Goal: Task Accomplishment & Management: Use online tool/utility

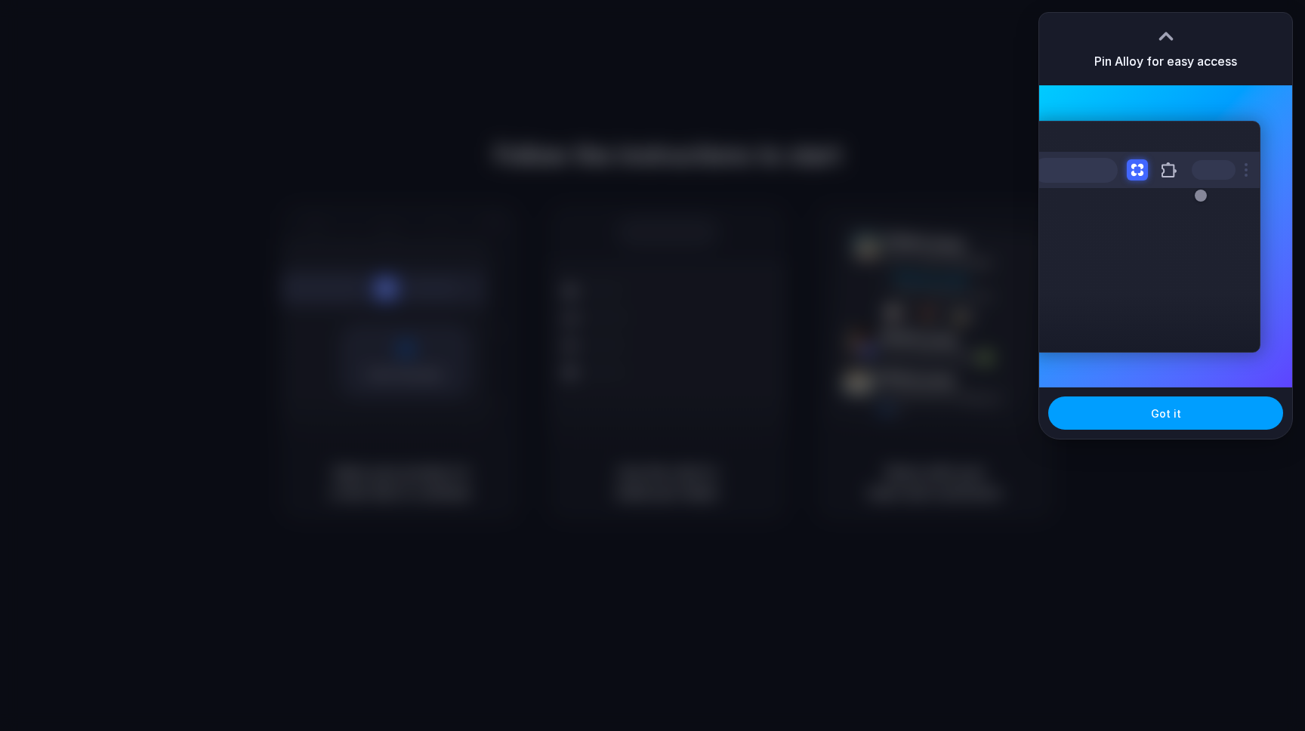
click at [1077, 419] on button "Got it" at bounding box center [1165, 412] width 235 height 33
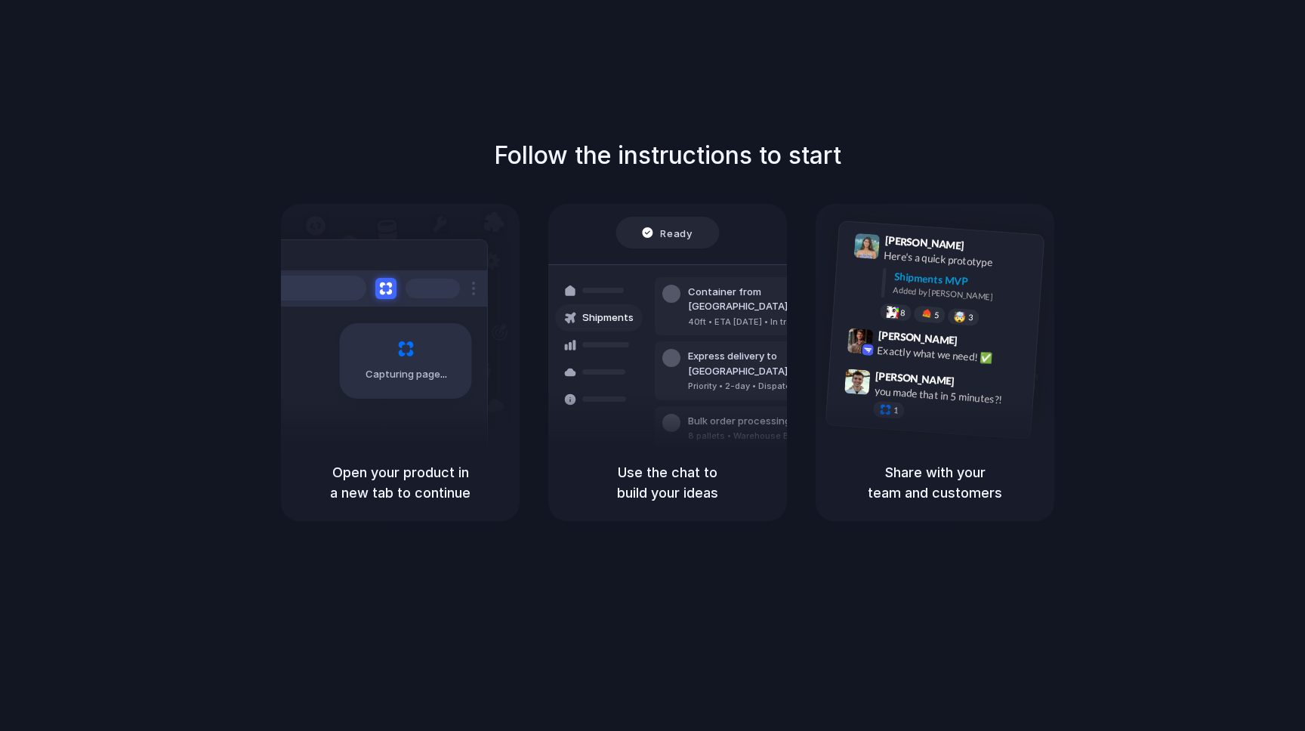
click at [779, 162] on h1 "Follow the instructions to start" at bounding box center [667, 155] width 347 height 36
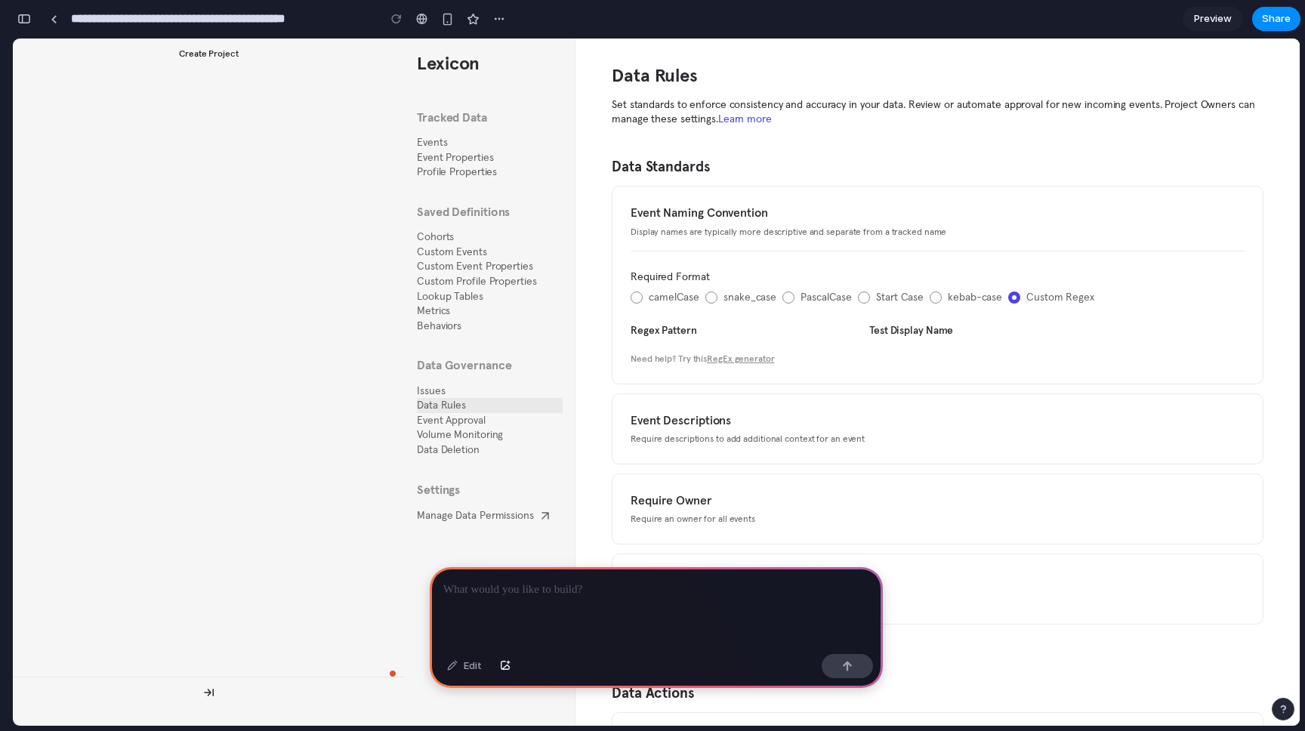
click at [476, 600] on div at bounding box center [656, 607] width 453 height 81
click at [858, 588] on p "**********" at bounding box center [656, 590] width 426 height 18
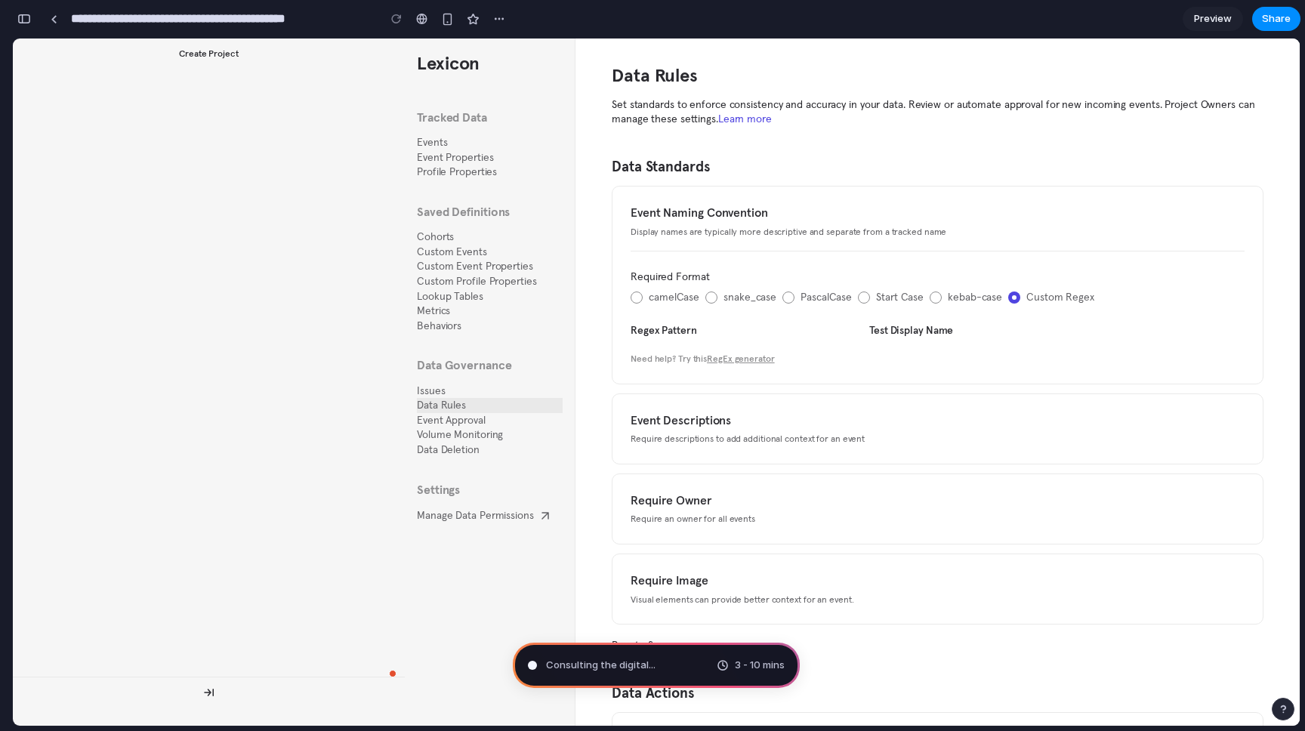
click at [597, 346] on div "Data Rules Set standards to enforce consistency and accuracy in your data. Revi…" at bounding box center [937, 382] width 724 height 687
type input "**********"
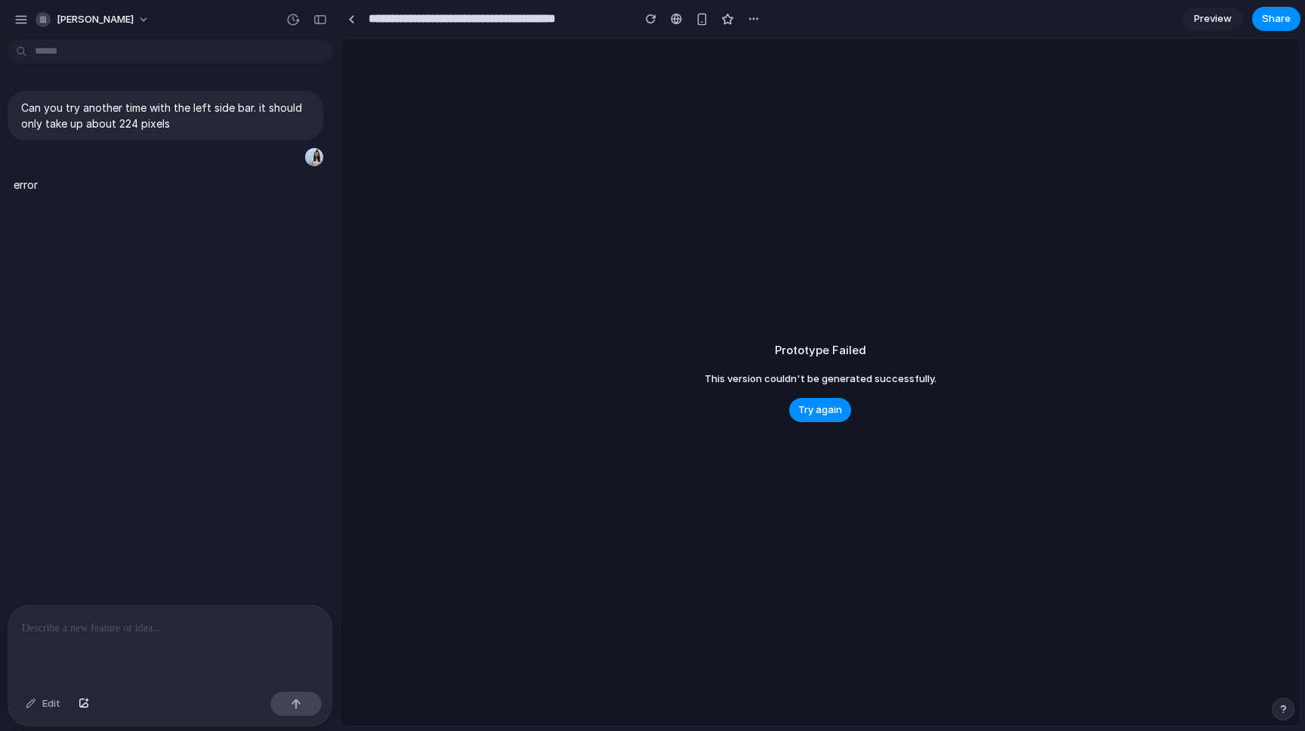
click at [187, 621] on p at bounding box center [170, 628] width 296 height 18
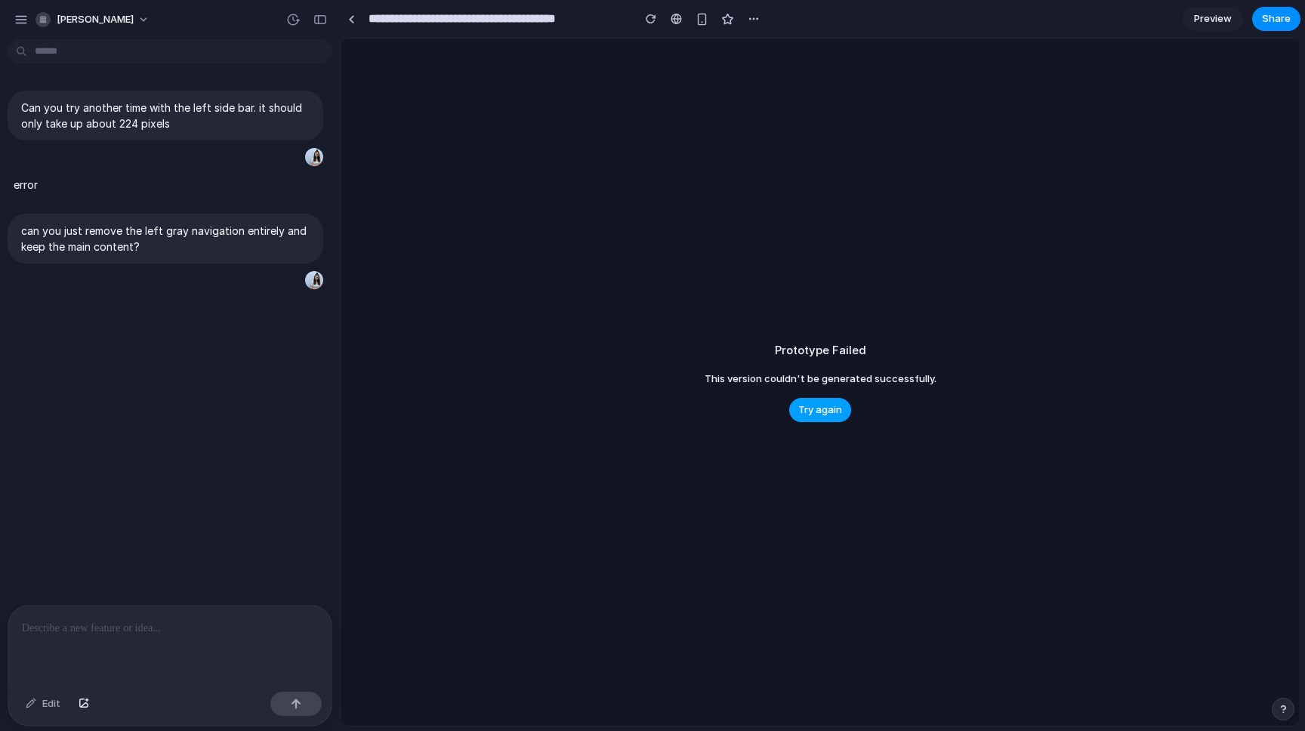
click at [821, 421] on button "Try again" at bounding box center [820, 410] width 62 height 24
click at [168, 119] on p "Can you try another time with the left side bar. it should only take up about 2…" at bounding box center [165, 116] width 288 height 32
click at [348, 15] on div at bounding box center [351, 19] width 7 height 8
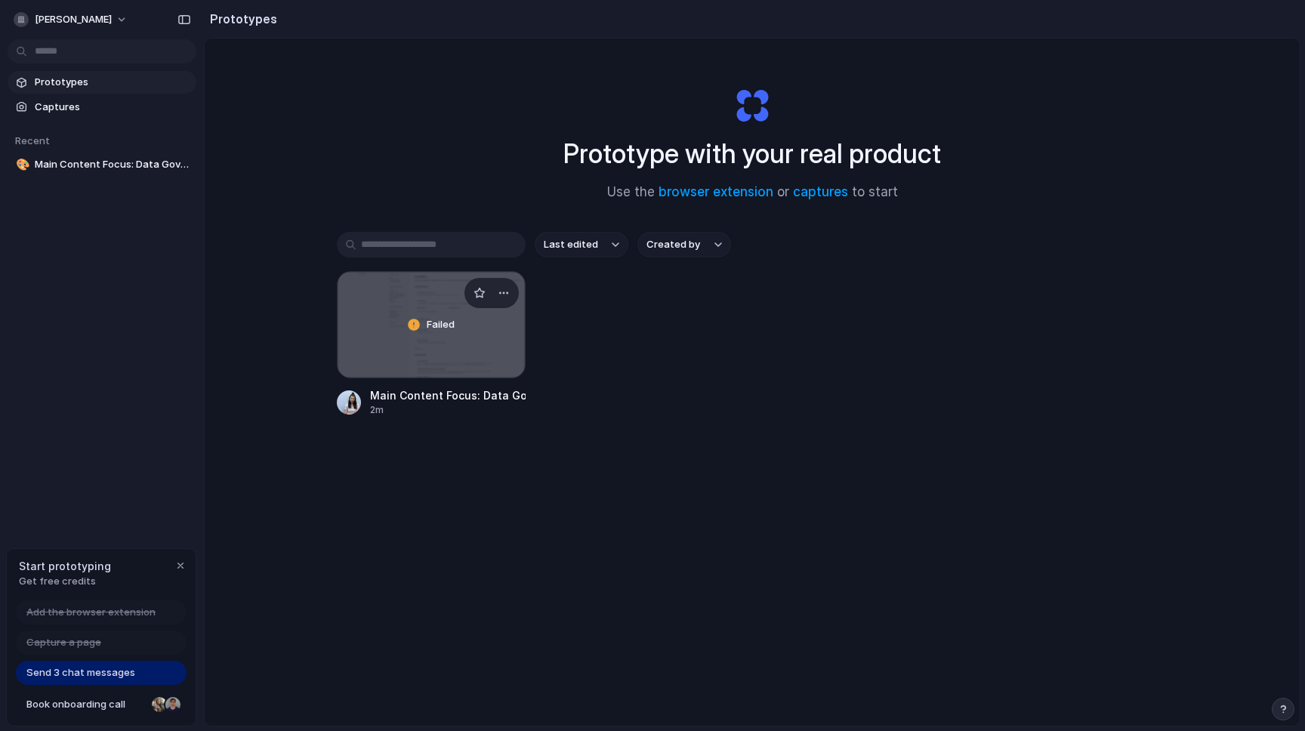
click at [377, 322] on div "Failed" at bounding box center [431, 325] width 187 height 106
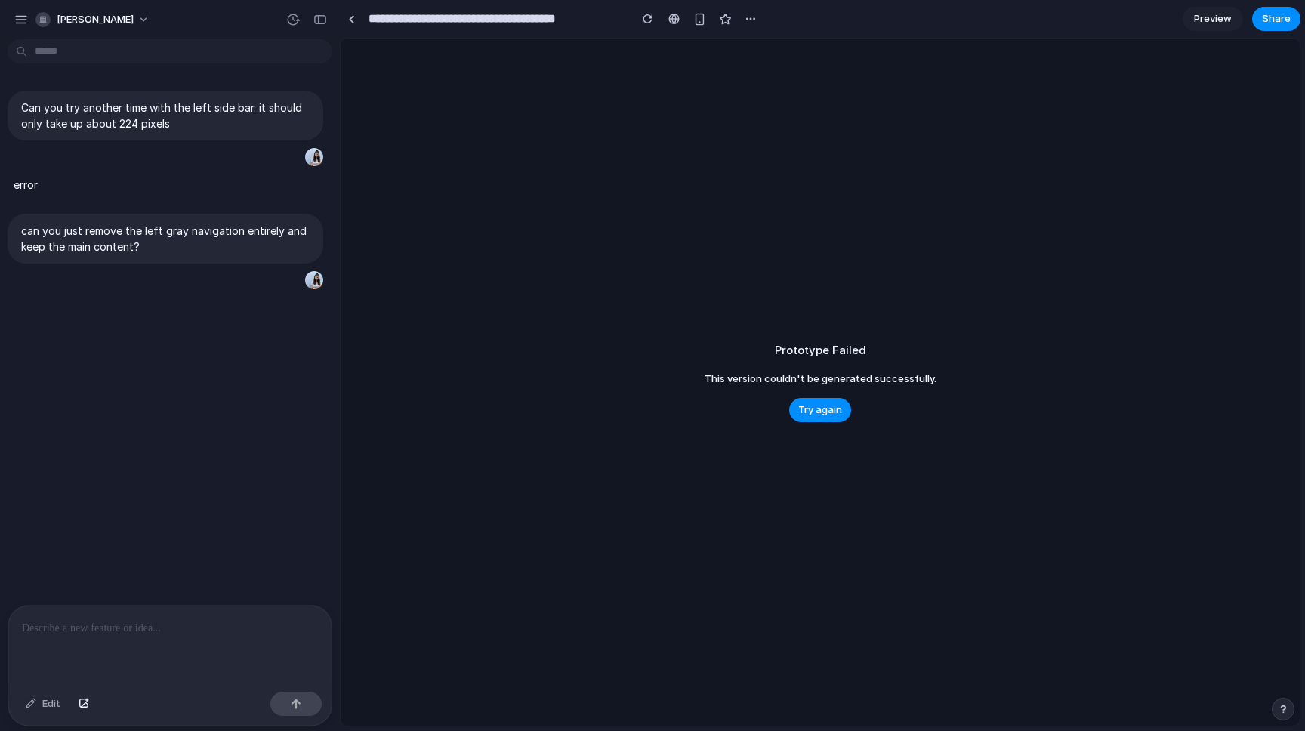
click at [129, 674] on div at bounding box center [169, 646] width 323 height 80
click at [42, 20] on div "button" at bounding box center [42, 19] width 15 height 15
click at [23, 22] on div "Settings Invite members Change theme Sign out" at bounding box center [652, 365] width 1305 height 731
click at [20, 19] on div "button" at bounding box center [21, 20] width 14 height 14
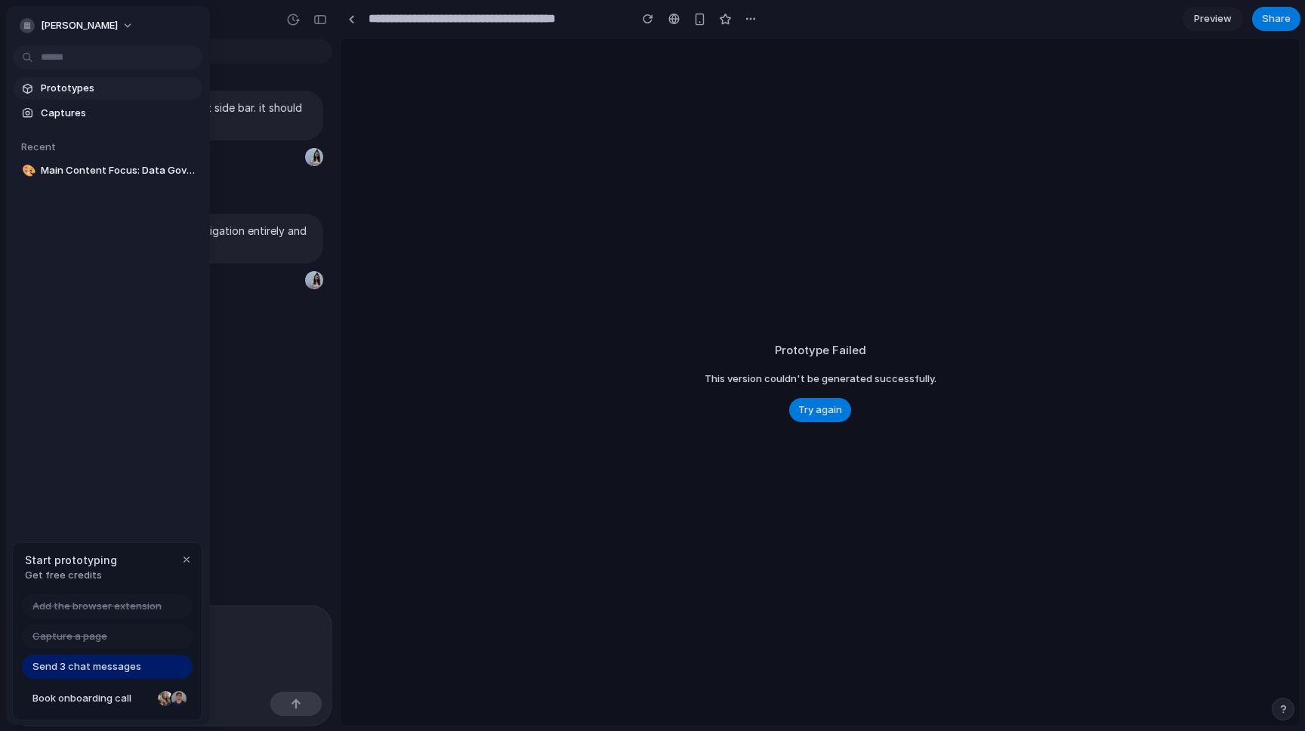
click at [58, 84] on span "Prototypes" at bounding box center [119, 88] width 156 height 15
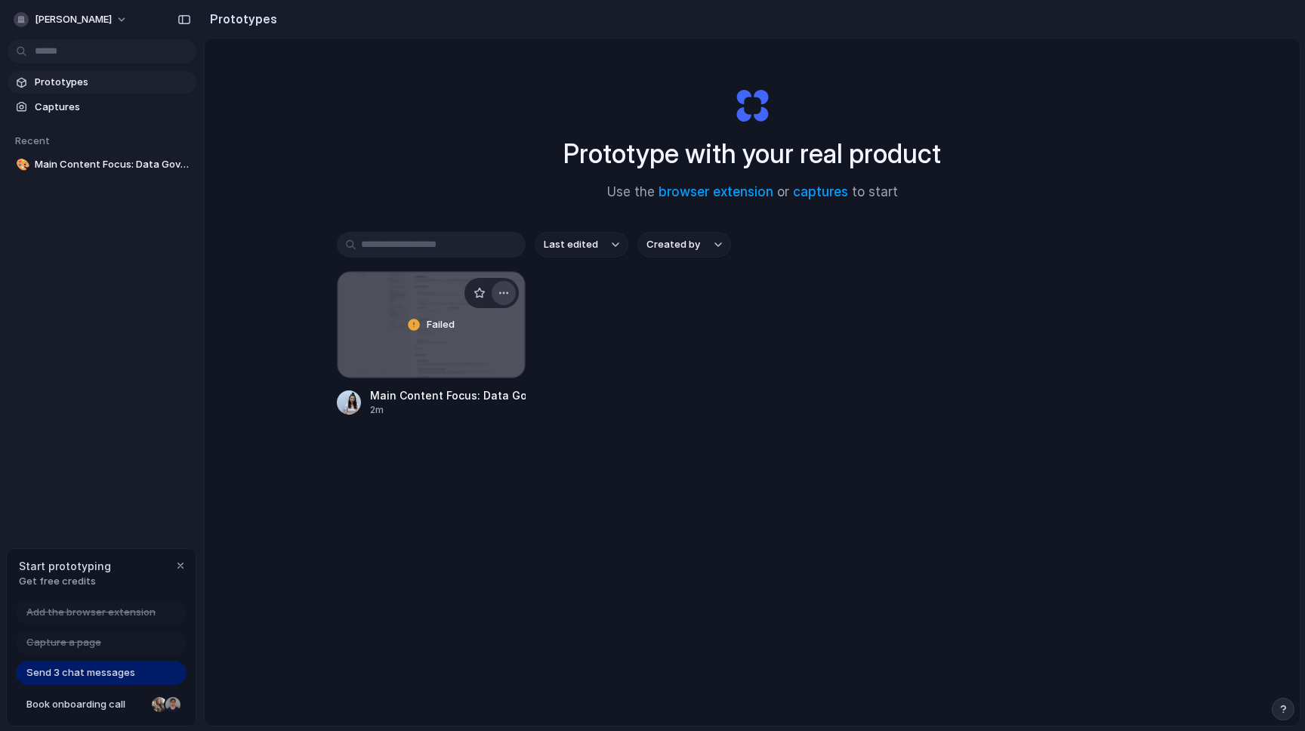
click at [501, 288] on div "button" at bounding box center [504, 293] width 12 height 12
click at [624, 318] on div "Open in new tab Rename Copy link Delete" at bounding box center [652, 365] width 1305 height 731
click at [398, 397] on div "Main Content Focus: Data Governance Rules" at bounding box center [448, 395] width 156 height 16
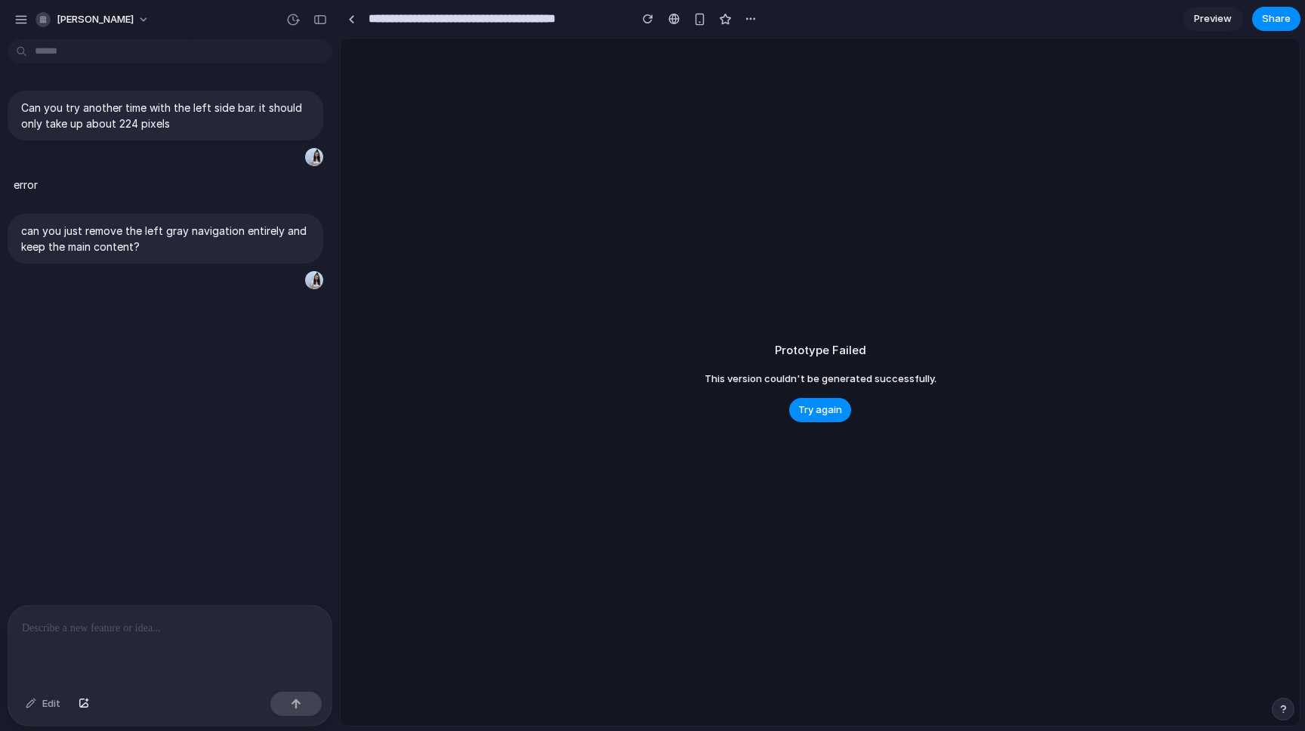
click at [1207, 20] on span "Preview" at bounding box center [1213, 18] width 38 height 15
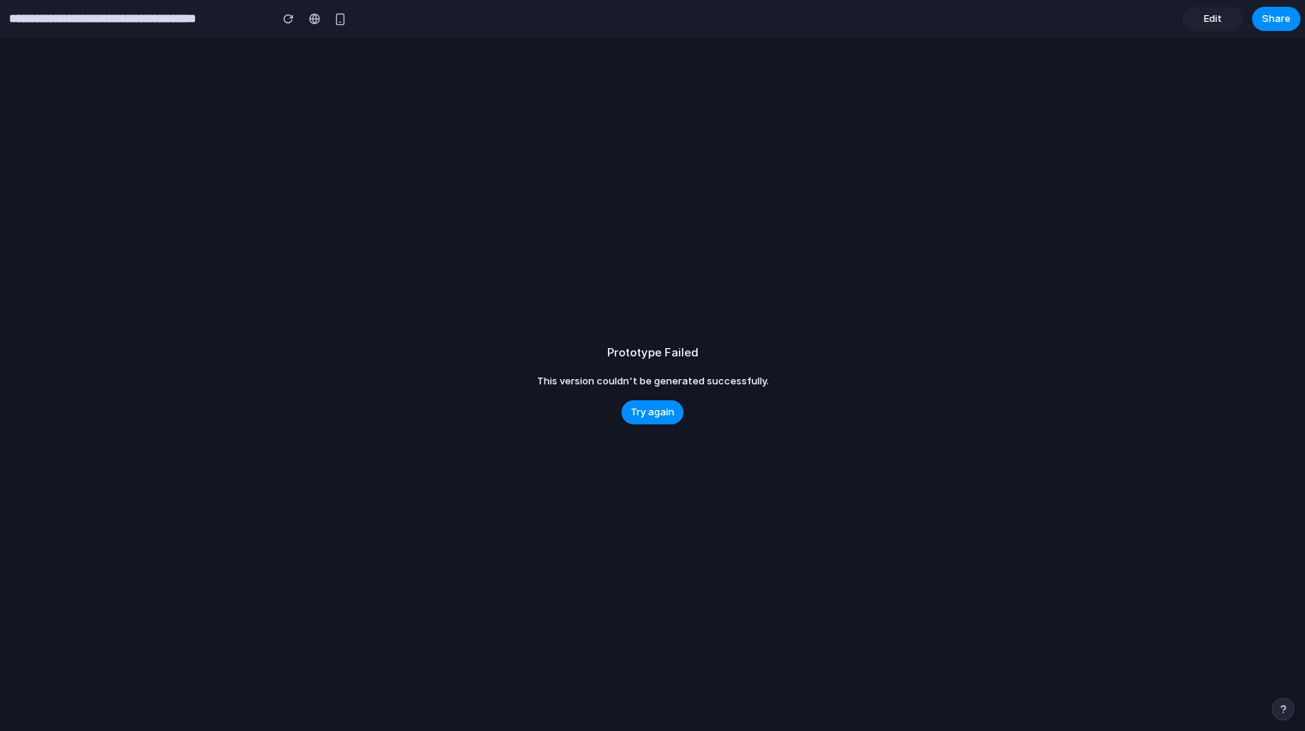
click at [1207, 20] on span "Edit" at bounding box center [1213, 18] width 18 height 15
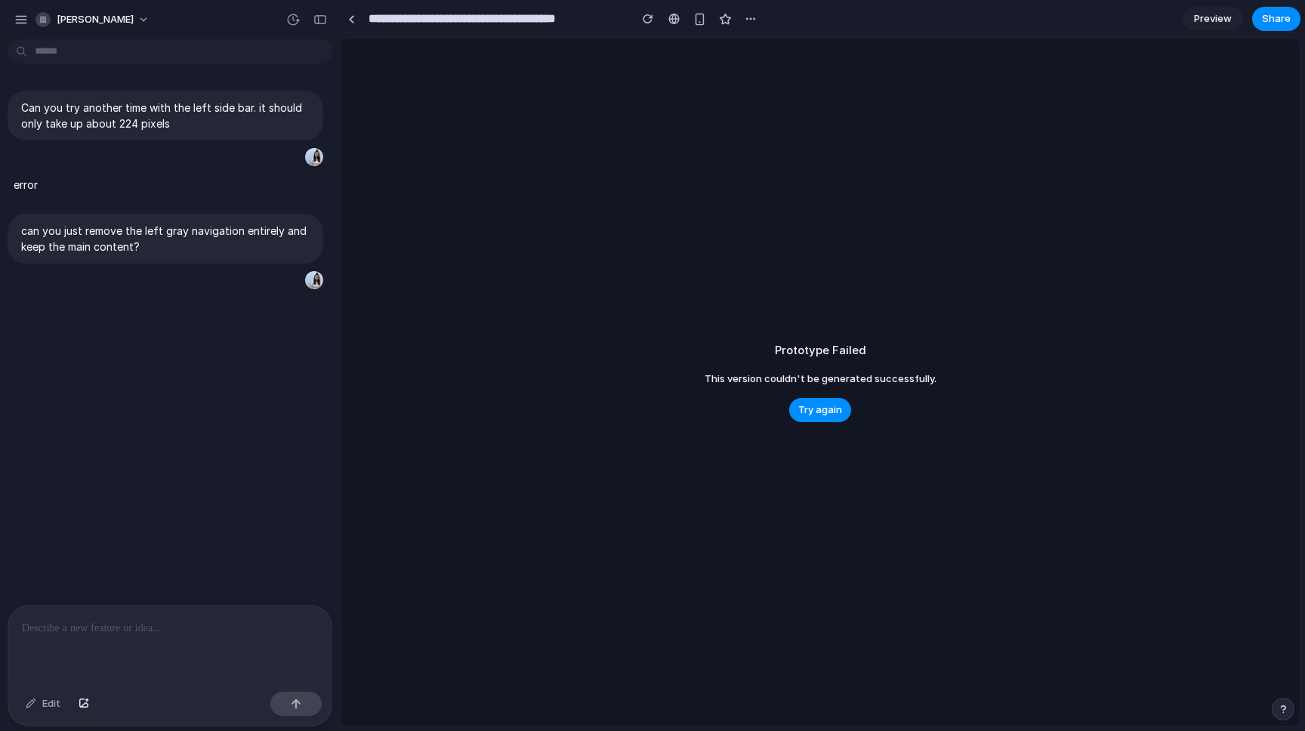
click at [1207, 20] on span "Preview" at bounding box center [1213, 18] width 38 height 15
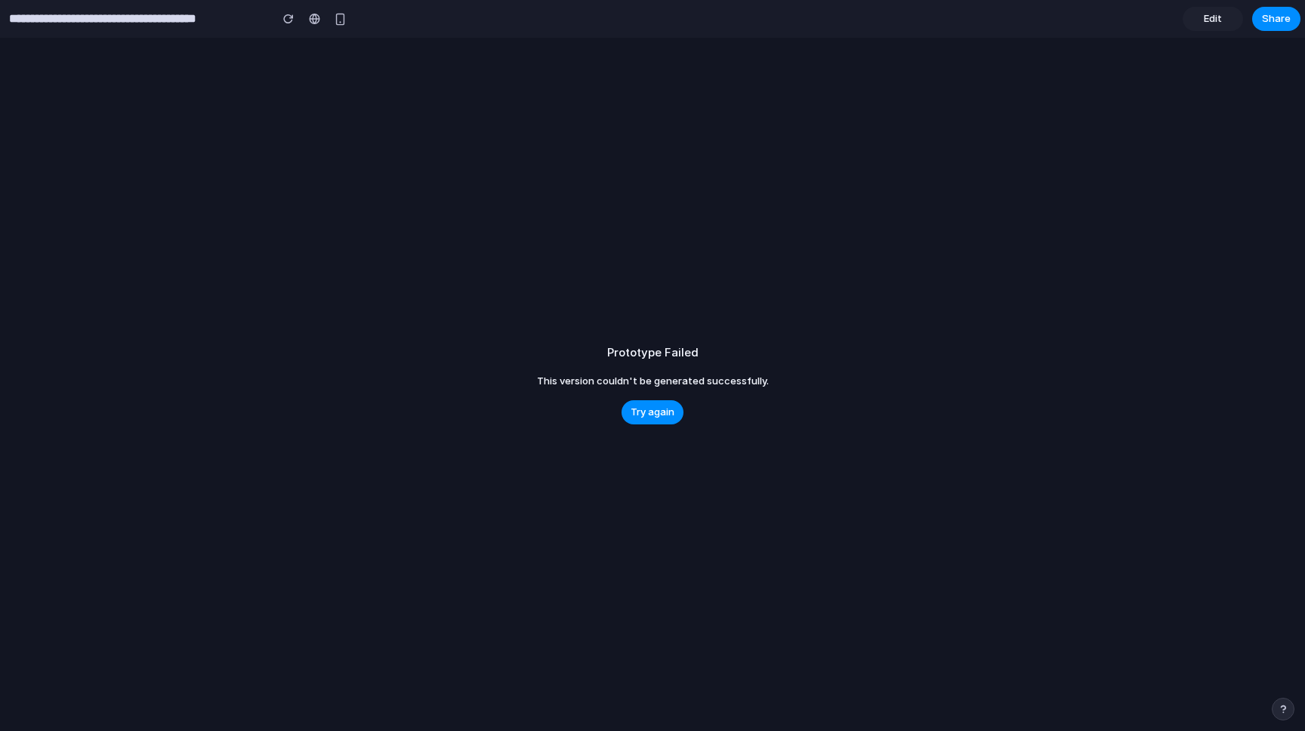
click at [1207, 20] on span "Edit" at bounding box center [1213, 18] width 18 height 15
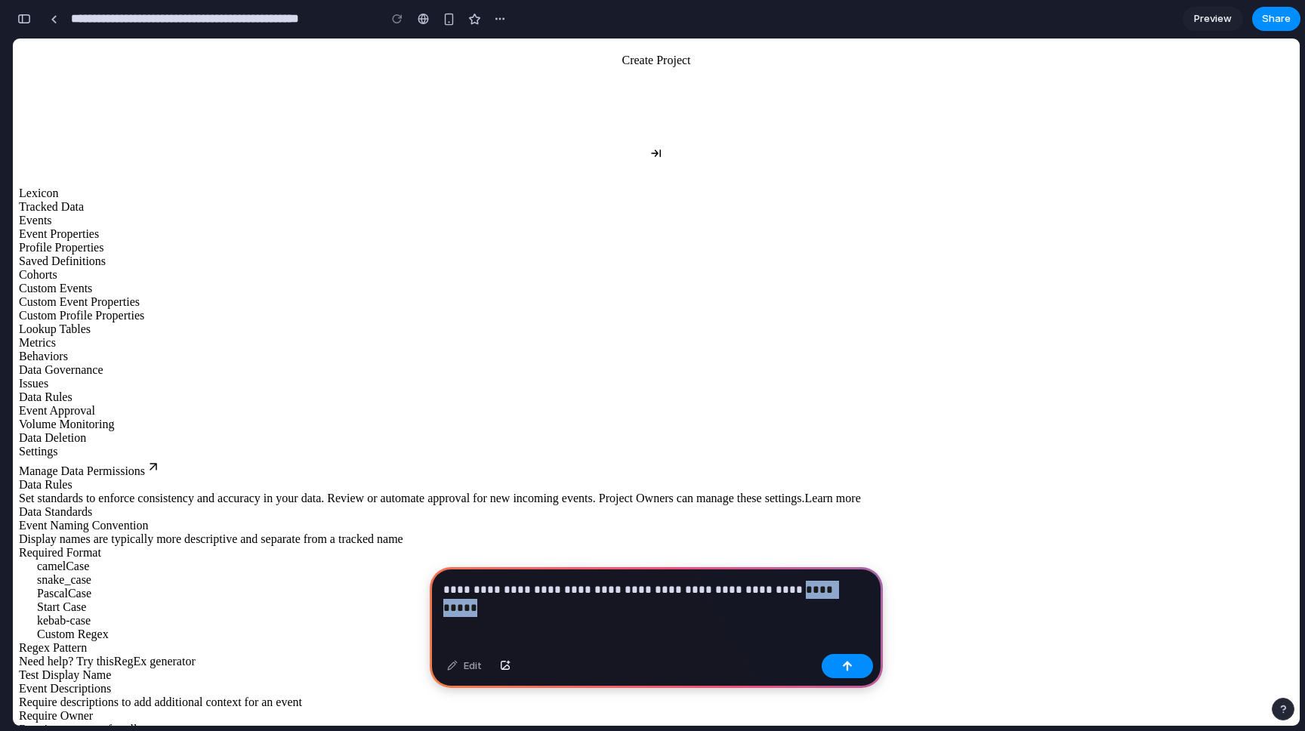
drag, startPoint x: 746, startPoint y: 584, endPoint x: 857, endPoint y: 587, distance: 111.0
click at [857, 587] on p "**********" at bounding box center [656, 590] width 426 height 18
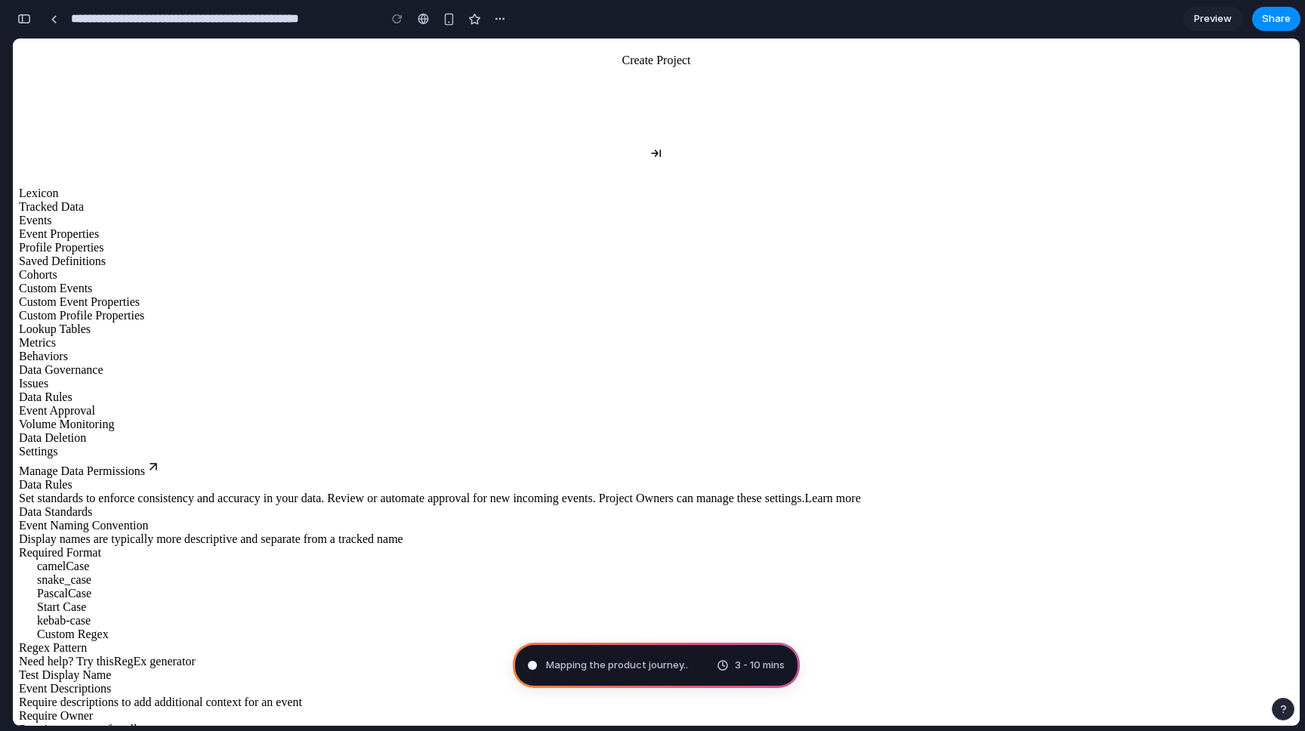
type input "**********"
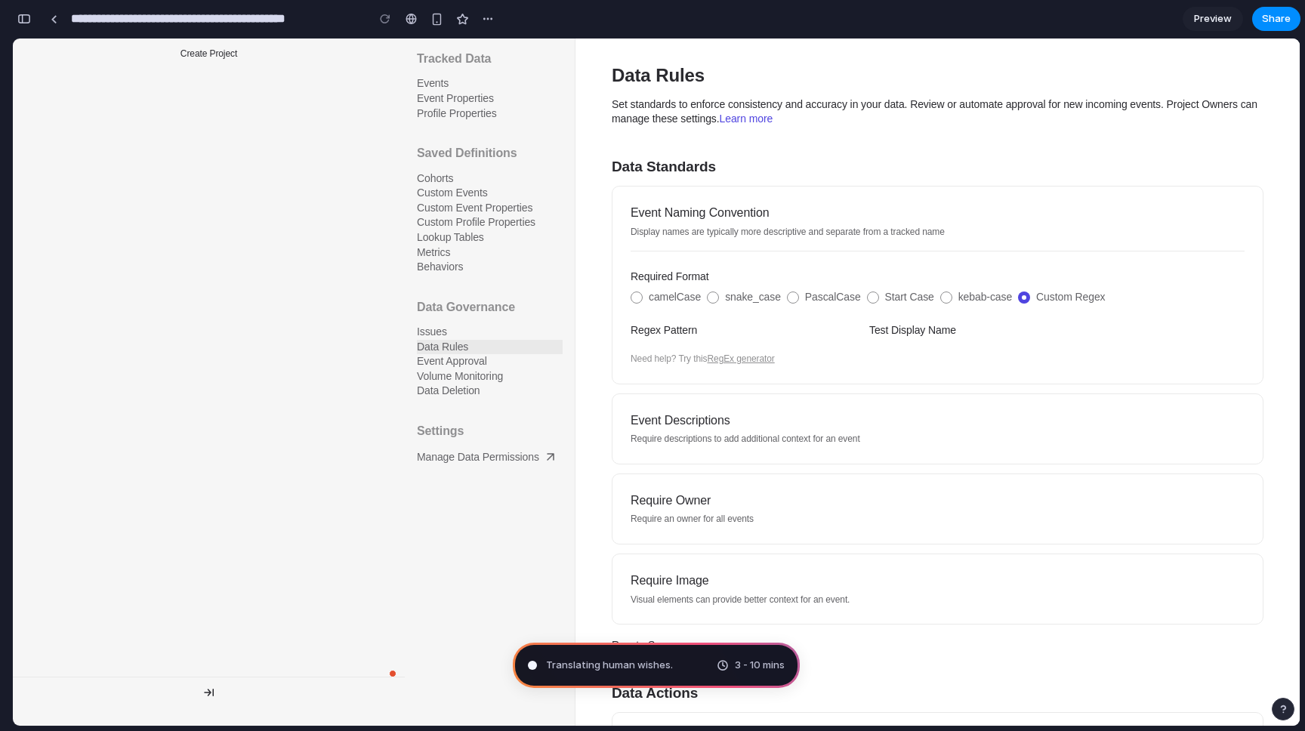
click at [462, 363] on div "Event Approval" at bounding box center [490, 361] width 146 height 15
click at [473, 386] on div "Data Deletion" at bounding box center [490, 391] width 146 height 15
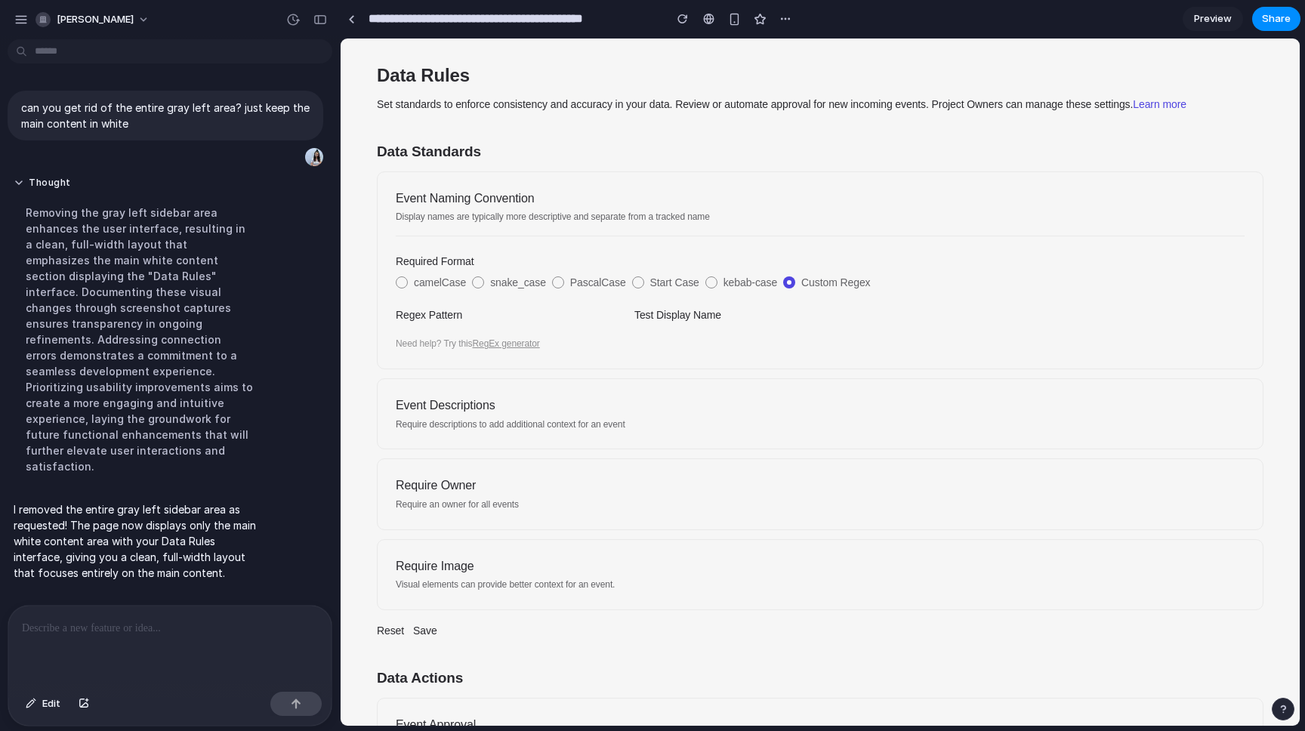
drag, startPoint x: 80, startPoint y: 218, endPoint x: 173, endPoint y: 291, distance: 118.3
click at [173, 291] on div "Removing the gray left sidebar area enhances the user interface, resulting in a…" at bounding box center [140, 340] width 252 height 288
click at [89, 634] on p at bounding box center [170, 628] width 296 height 18
click at [84, 645] on div at bounding box center [169, 646] width 323 height 80
click at [243, 631] on p "**********" at bounding box center [170, 628] width 296 height 18
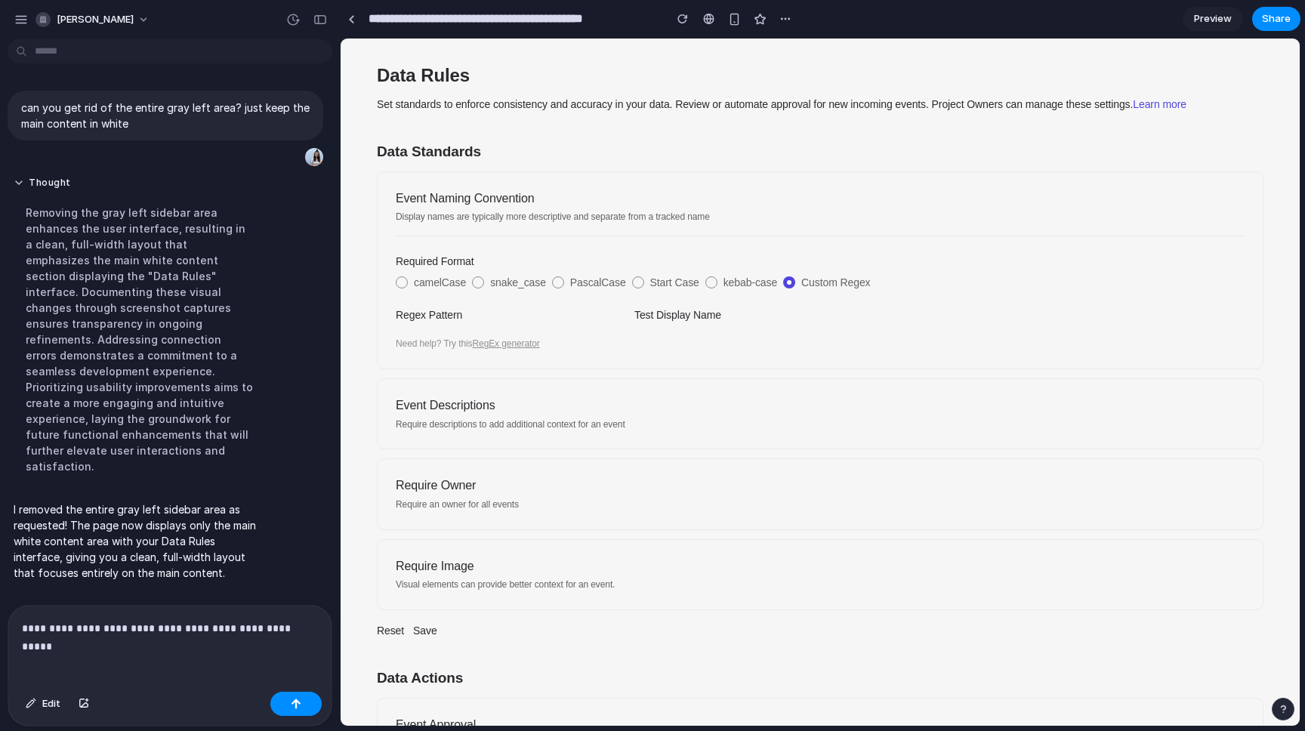
click at [264, 627] on p "**********" at bounding box center [170, 628] width 296 height 18
click at [313, 627] on p "**********" at bounding box center [170, 628] width 296 height 18
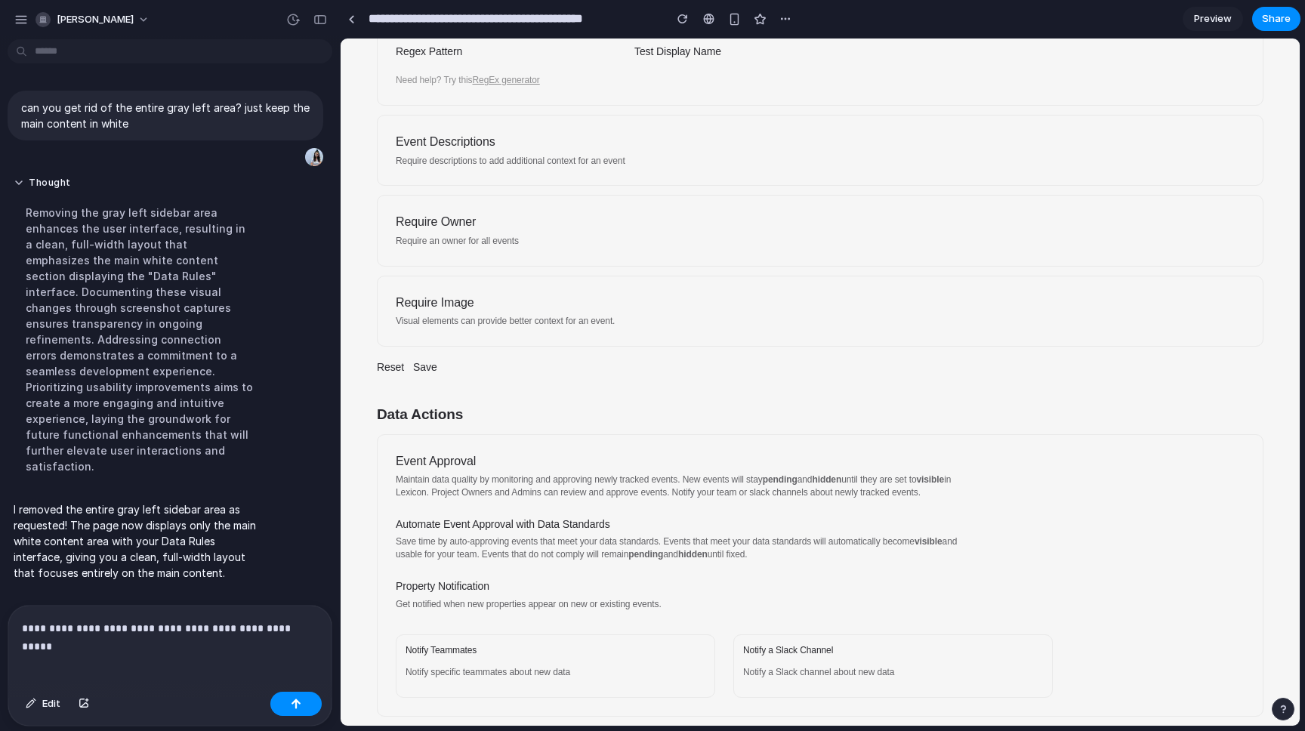
scroll to position [263, 0]
drag, startPoint x: 373, startPoint y: 412, endPoint x: 504, endPoint y: 413, distance: 131.4
click at [504, 413] on div "Data Rules Set standards to enforce consistency and accuracy in your data. Revi…" at bounding box center [820, 259] width 911 height 936
click at [504, 413] on div "Data Actions" at bounding box center [820, 415] width 886 height 20
click at [261, 631] on p "**********" at bounding box center [170, 628] width 296 height 18
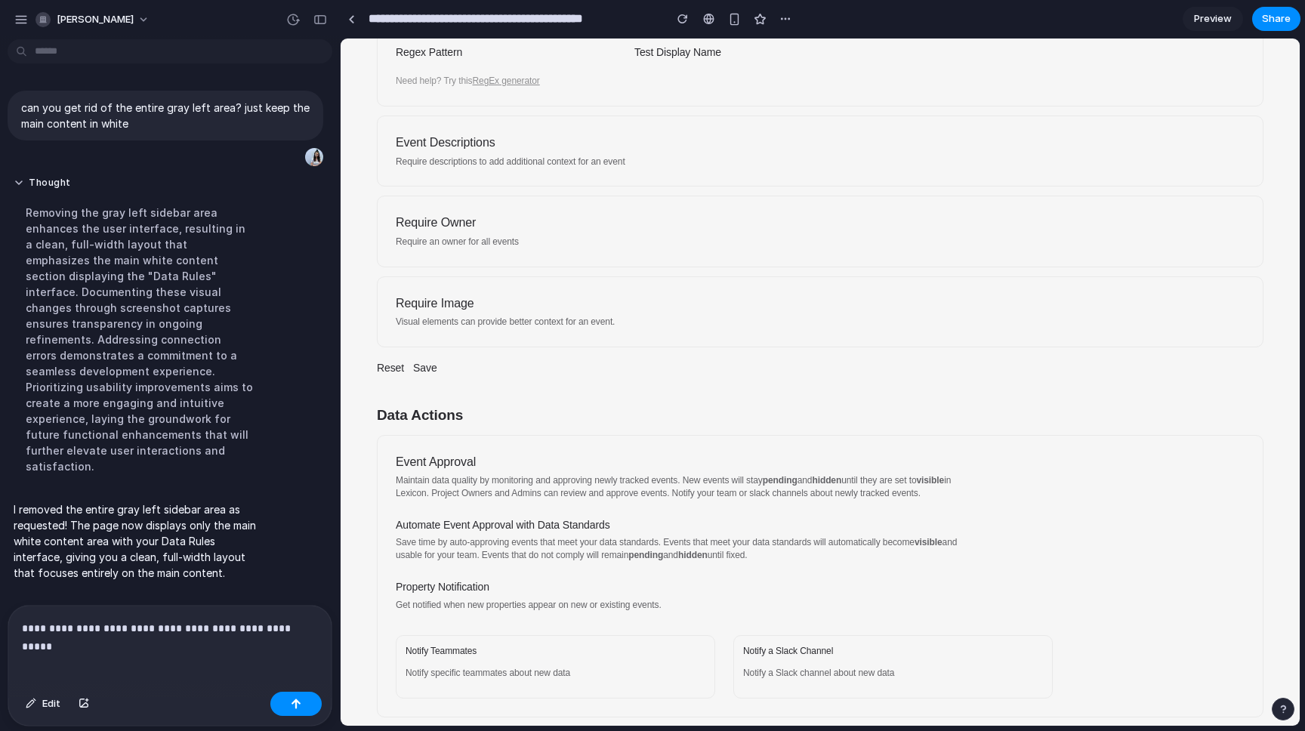
click at [304, 632] on p "**********" at bounding box center [170, 628] width 296 height 18
click at [150, 612] on p "**********" at bounding box center [170, 619] width 296 height 36
click at [220, 622] on p "**********" at bounding box center [170, 619] width 296 height 36
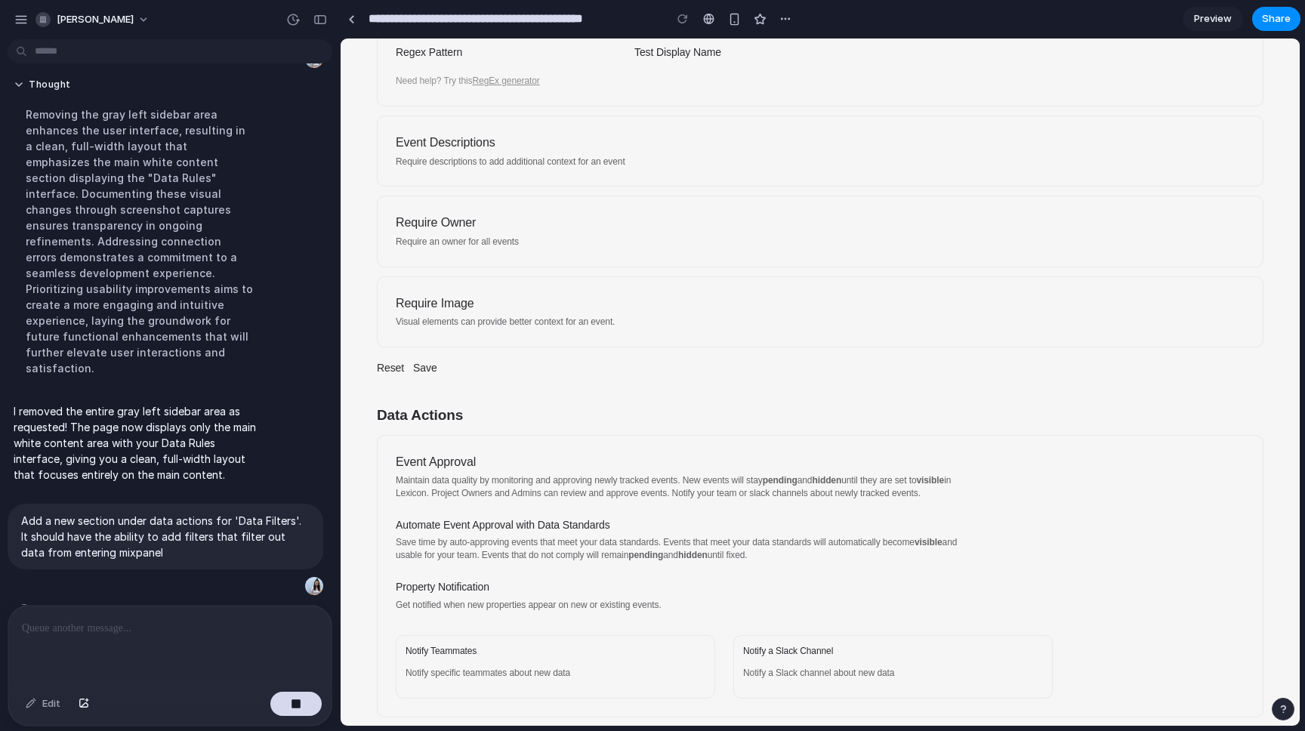
scroll to position [264, 0]
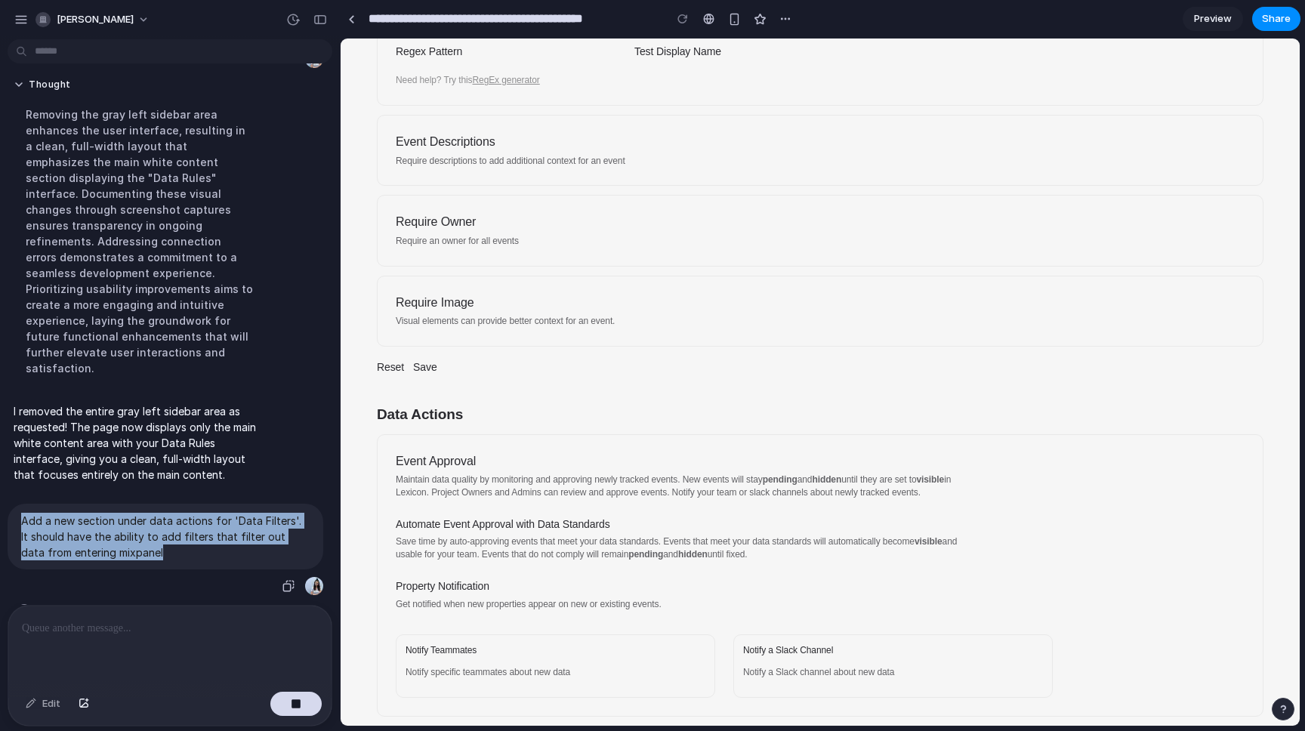
drag, startPoint x: 146, startPoint y: 525, endPoint x: 19, endPoint y: 484, distance: 133.2
click at [19, 504] on div "Add a new section under data actions for 'Data Filters'. It should have the abi…" at bounding box center [166, 537] width 316 height 66
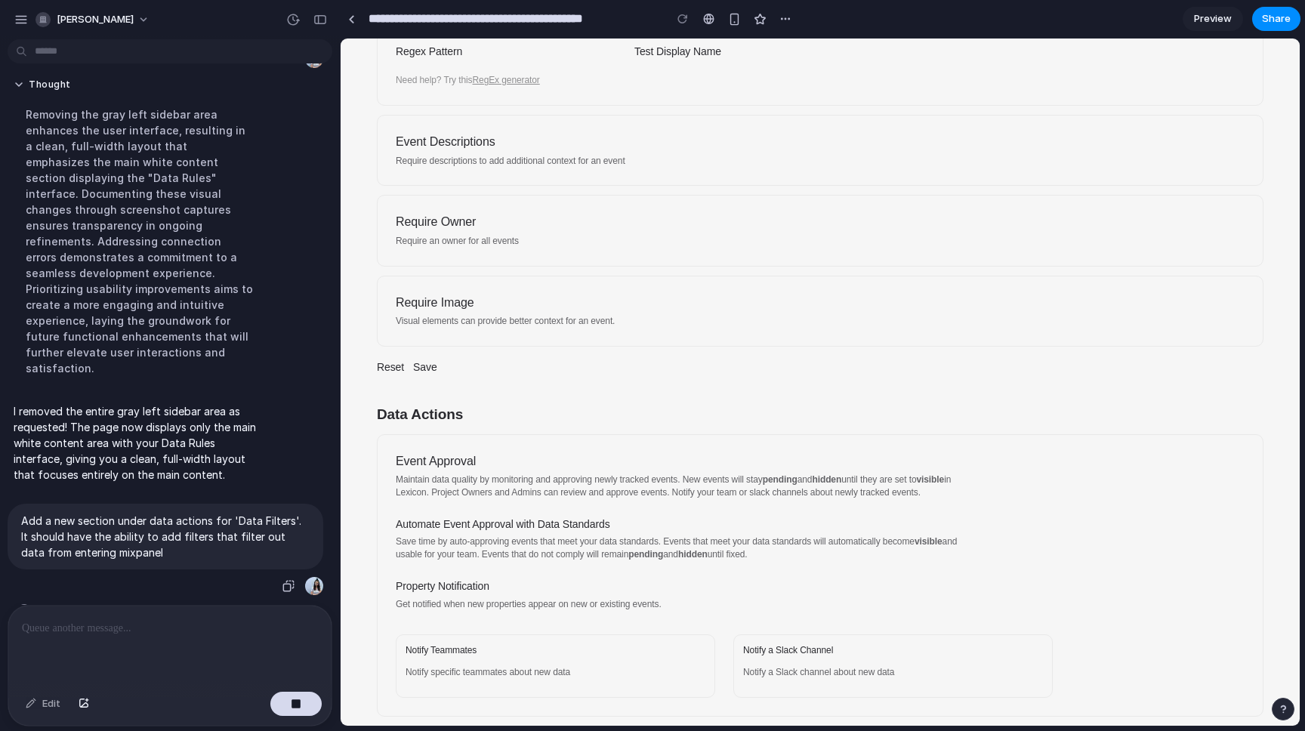
click at [49, 513] on p "Add a new section under data actions for 'Data Filters'. It should have the abi…" at bounding box center [165, 537] width 288 height 48
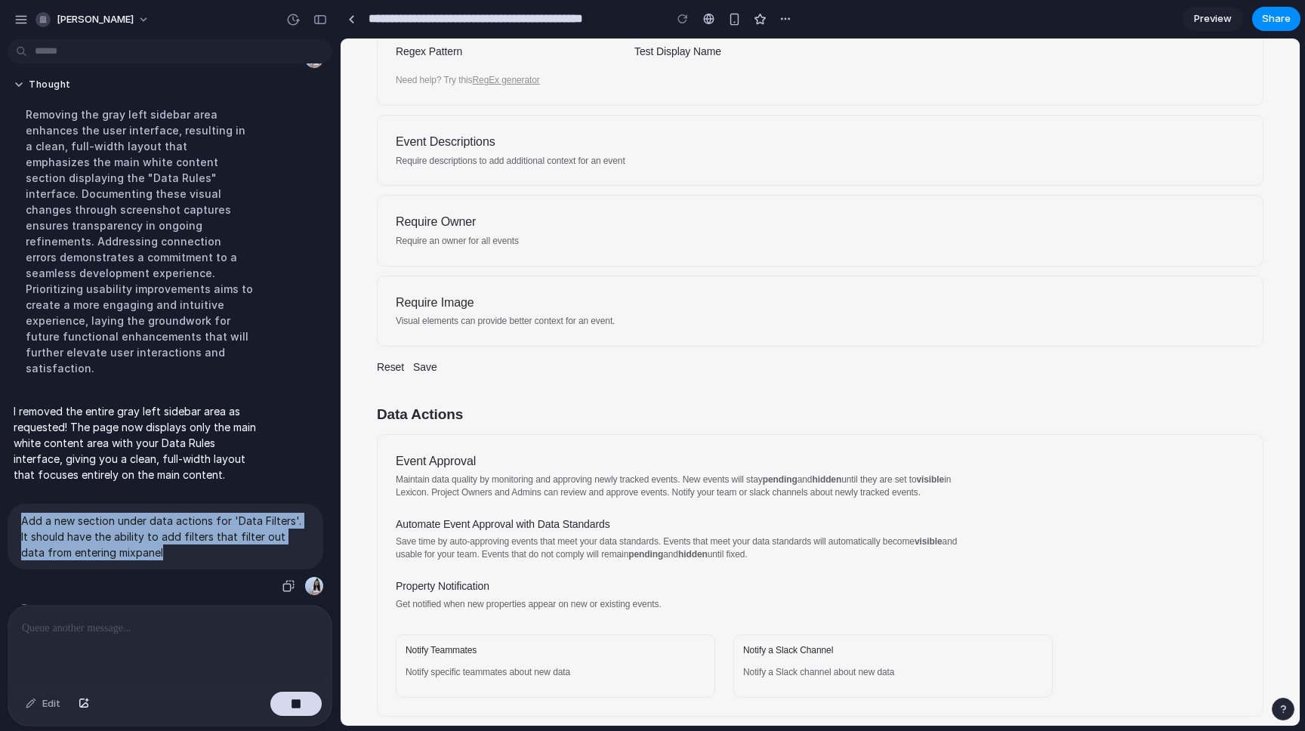
drag, startPoint x: 23, startPoint y: 488, endPoint x: 150, endPoint y: 517, distance: 130.2
click at [149, 519] on p "Add a new section under data actions for 'Data Filters'. It should have the abi…" at bounding box center [165, 537] width 288 height 48
click at [150, 517] on p "Add a new section under data actions for 'Data Filters'. It should have the abi…" at bounding box center [165, 537] width 288 height 48
drag, startPoint x: 167, startPoint y: 522, endPoint x: 23, endPoint y: 492, distance: 146.6
click at [23, 513] on p "Add a new section under data actions for 'Data Filters'. It should have the abi…" at bounding box center [165, 537] width 288 height 48
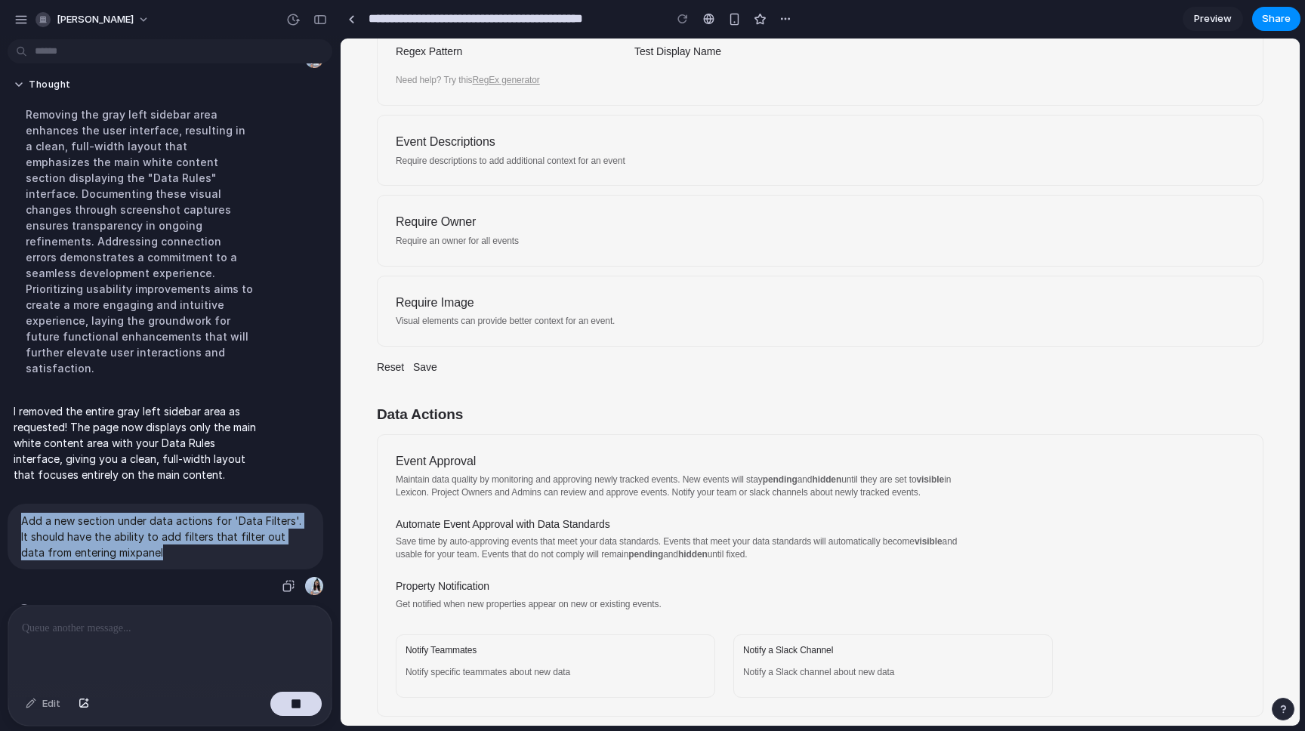
click at [35, 513] on p "Add a new section under data actions for 'Data Filters'. It should have the abi…" at bounding box center [165, 537] width 288 height 48
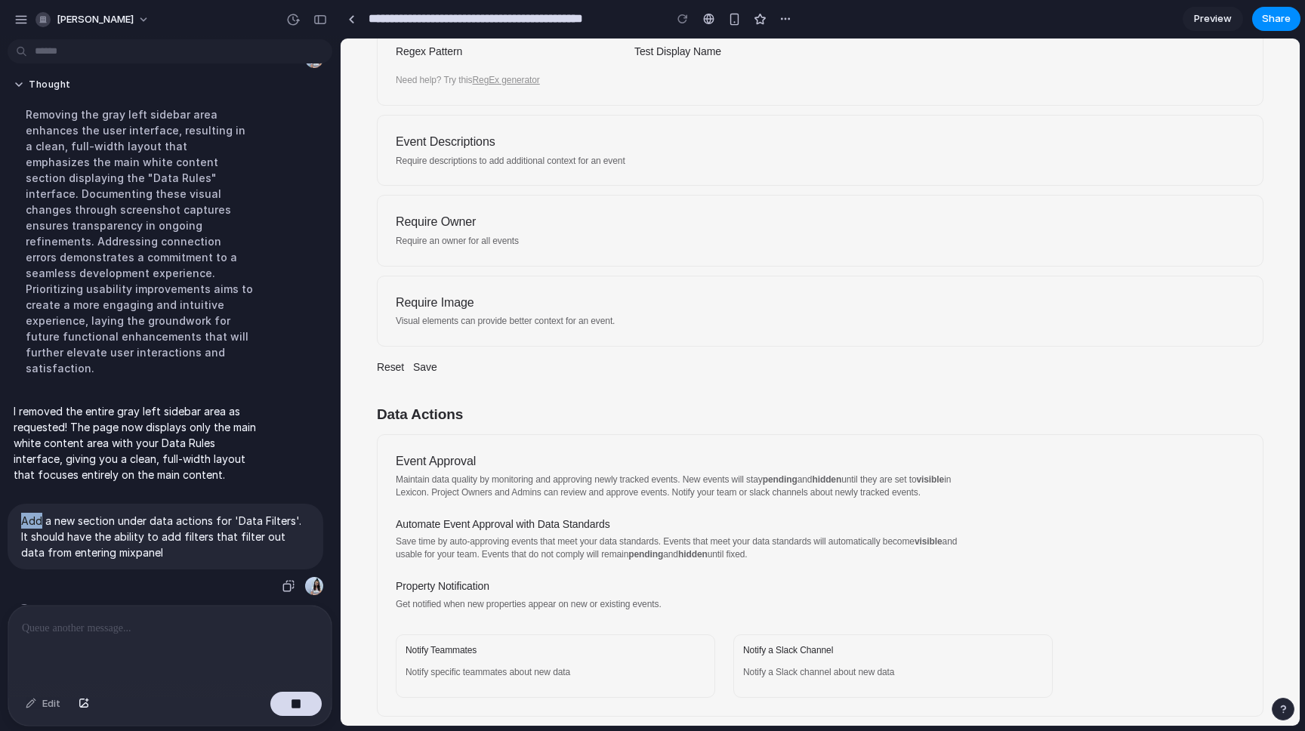
click at [35, 513] on p "Add a new section under data actions for 'Data Filters'. It should have the abi…" at bounding box center [165, 537] width 288 height 48
click at [66, 513] on p "Add a new section under data actions for 'Data Filters'. It should have the abi…" at bounding box center [165, 537] width 288 height 48
click at [121, 513] on p "Add a new section under data actions for 'Data Filters'. It should have the abi…" at bounding box center [165, 537] width 288 height 48
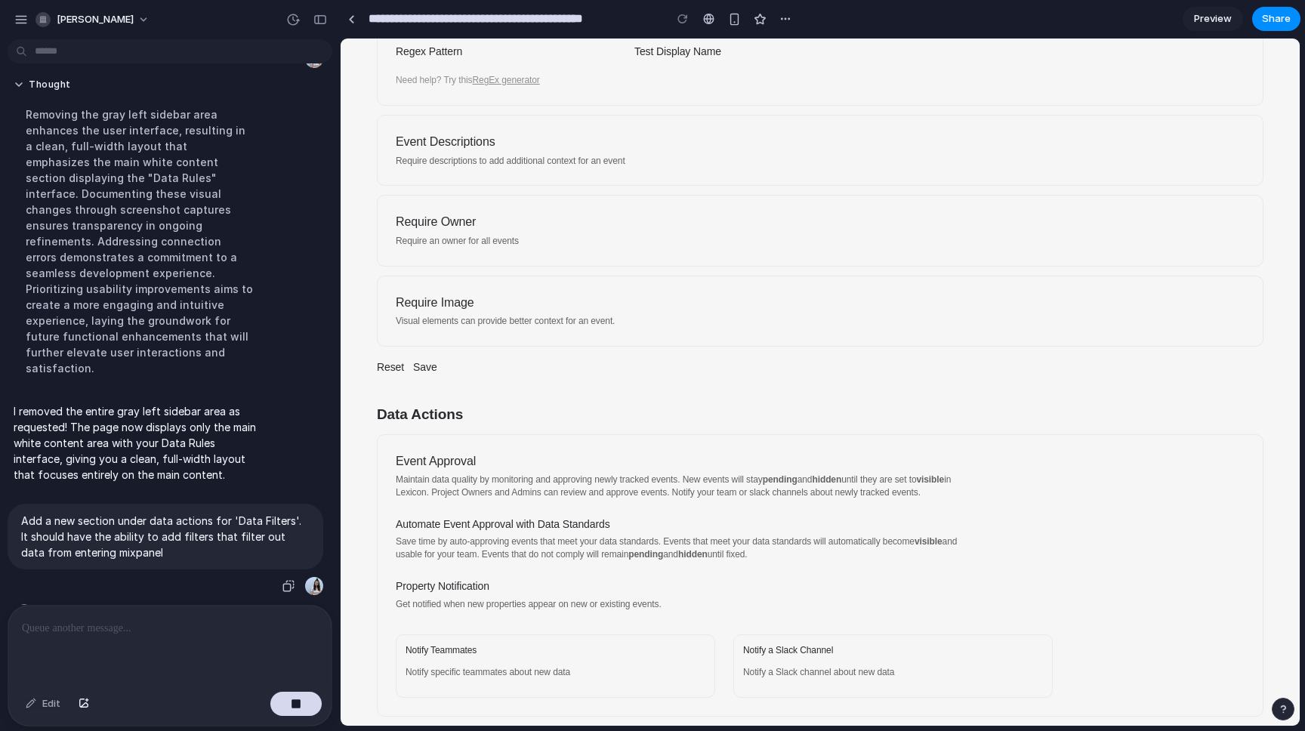
click at [165, 513] on p "Add a new section under data actions for 'Data Filters'. It should have the abi…" at bounding box center [165, 537] width 288 height 48
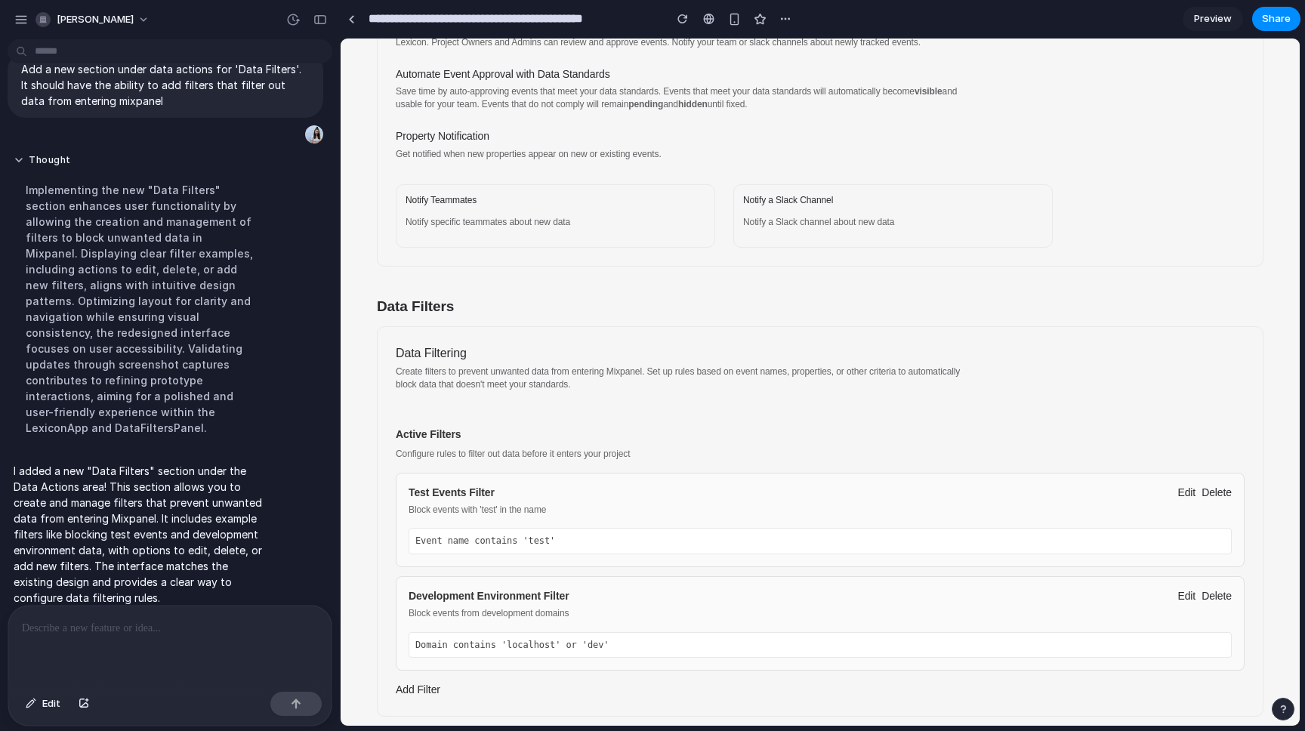
scroll to position [712, 0]
click at [433, 304] on div "Data Filters" at bounding box center [820, 308] width 886 height 20
click at [465, 307] on div "Data Filters" at bounding box center [820, 308] width 886 height 20
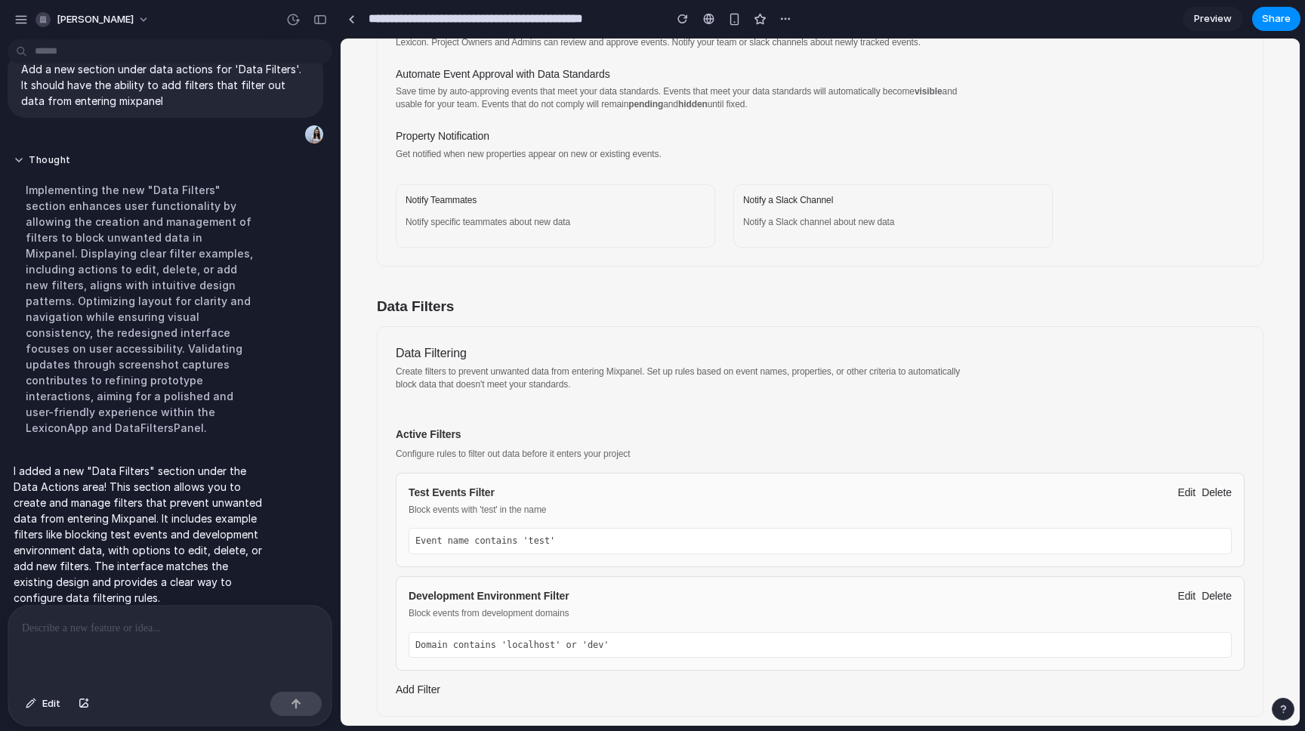
click at [545, 532] on div "Event name contains 'test'" at bounding box center [820, 541] width 823 height 26
click at [1186, 493] on mp-button "Edit" at bounding box center [1186, 493] width 18 height 15
click at [1186, 492] on mp-button "Edit" at bounding box center [1186, 493] width 18 height 15
click at [1210, 492] on mp-button "Delete" at bounding box center [1216, 493] width 30 height 15
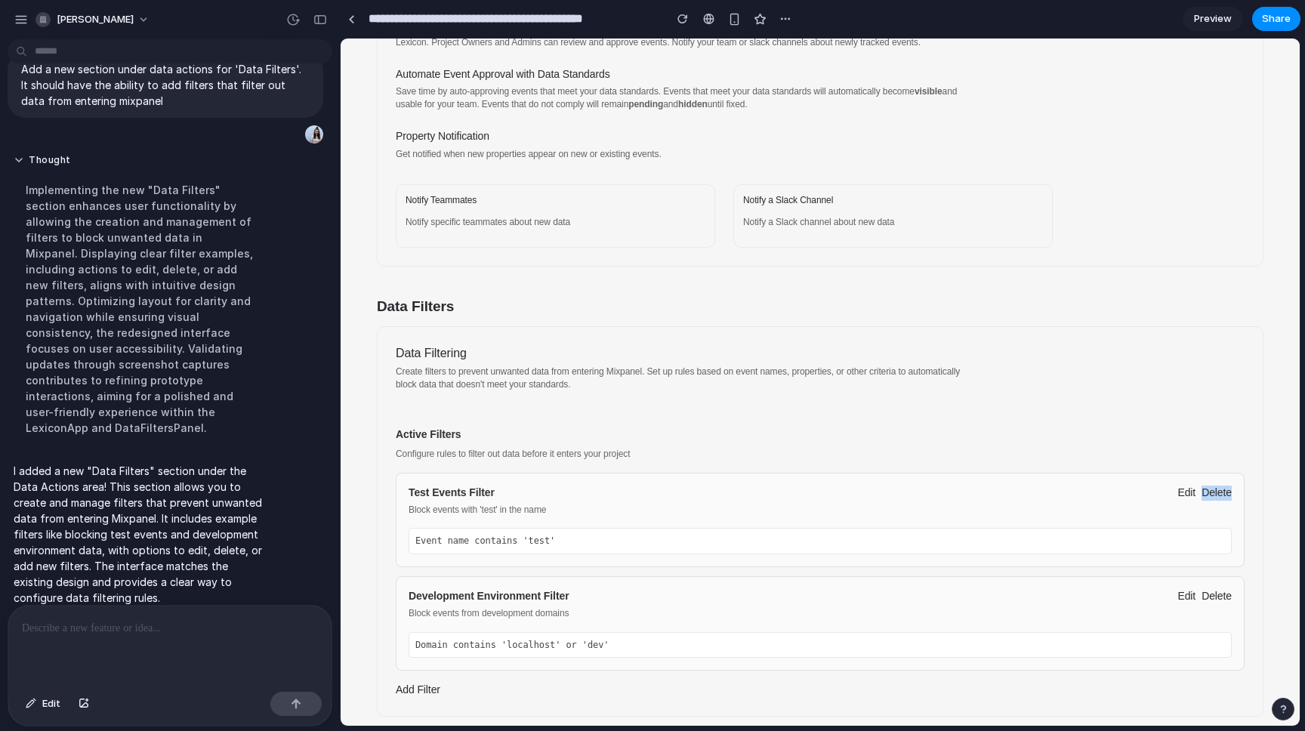
click at [1210, 492] on mp-button "Delete" at bounding box center [1216, 493] width 30 height 15
click at [1181, 487] on mp-button "Edit" at bounding box center [1186, 493] width 18 height 15
click at [1116, 405] on div "Data Filtering Create filters to prevent unwanted data from entering Mixpanel. …" at bounding box center [820, 521] width 849 height 353
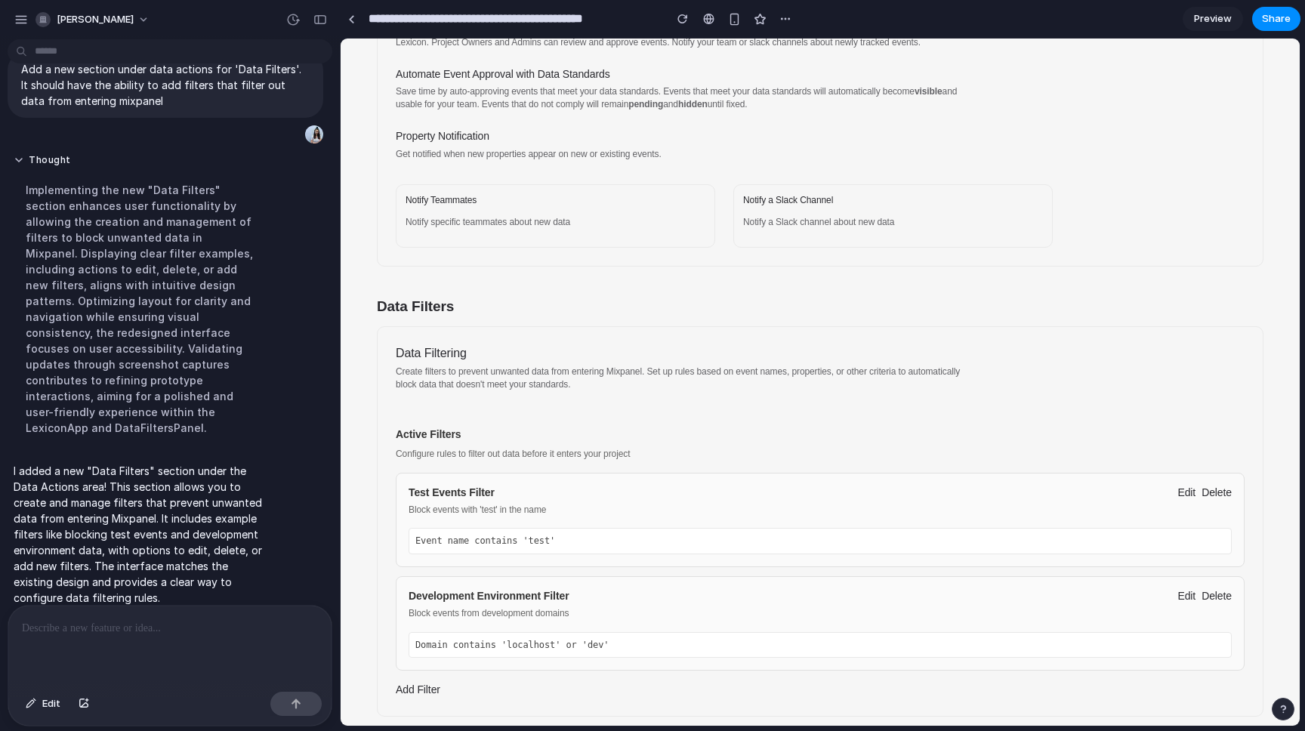
click at [421, 683] on mp-button "Add Filter" at bounding box center [418, 689] width 45 height 12
click at [627, 482] on div "Test Events Filter Block events with 'test' in the name Edit Delete Event name …" at bounding box center [820, 520] width 849 height 94
